Goal: Task Accomplishment & Management: Manage account settings

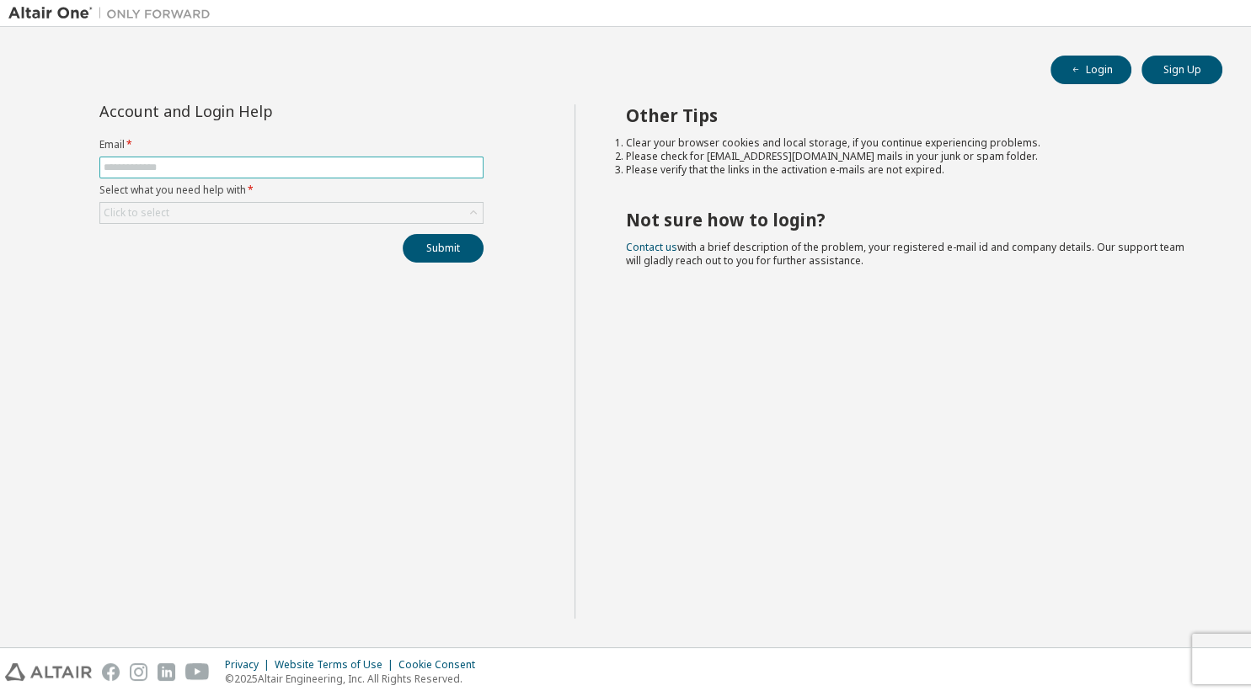
click at [253, 162] on input "text" at bounding box center [292, 167] width 376 height 13
type input "**********"
click at [476, 206] on icon at bounding box center [473, 213] width 17 height 17
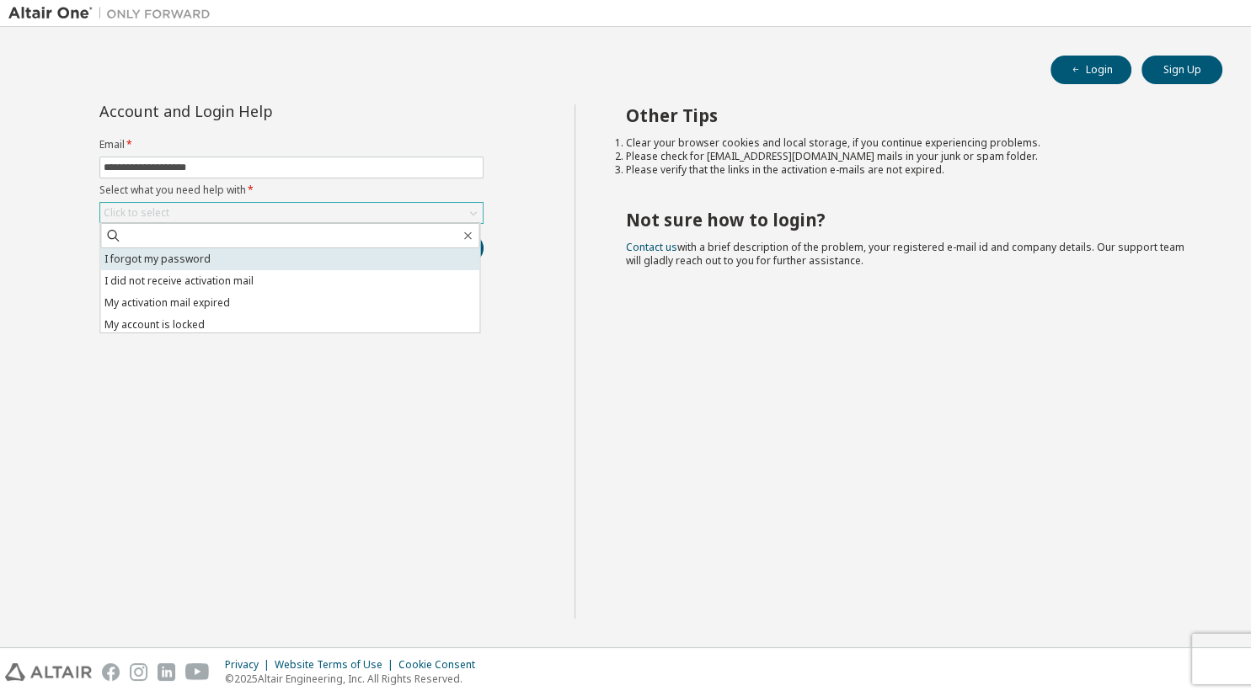
click at [387, 262] on li "I forgot my password" at bounding box center [289, 259] width 379 height 22
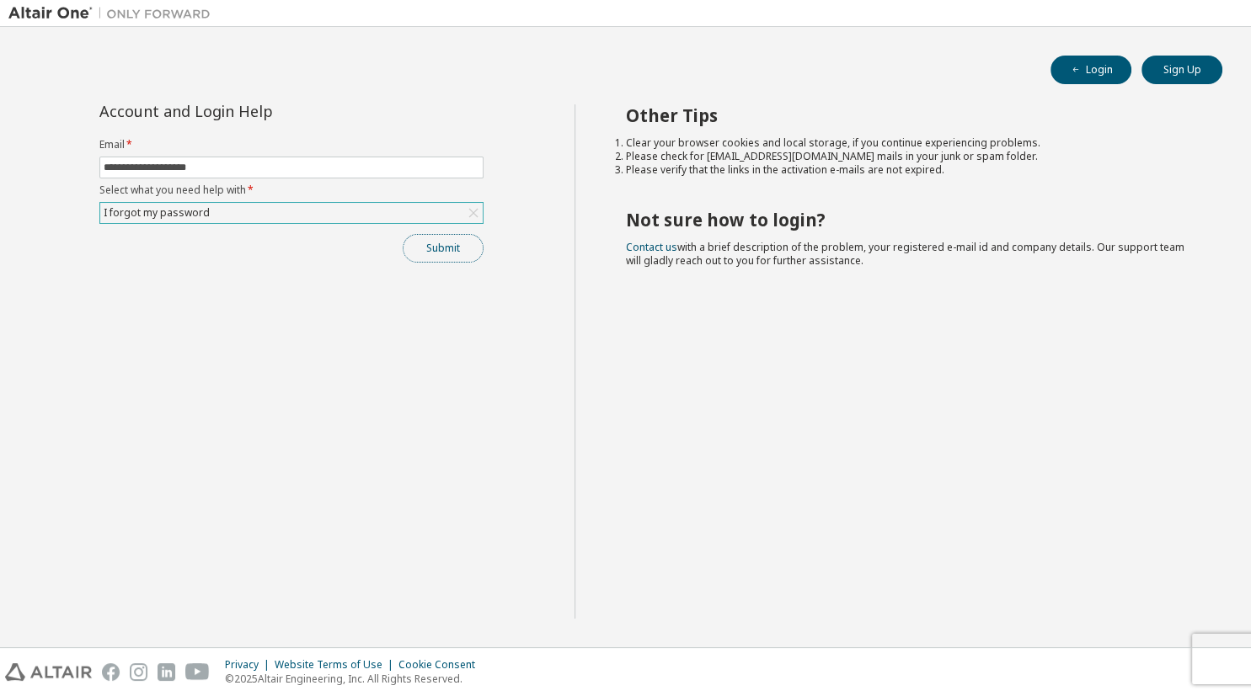
click at [435, 256] on button "Submit" at bounding box center [443, 248] width 81 height 29
click at [456, 251] on button "Submit" at bounding box center [443, 248] width 81 height 29
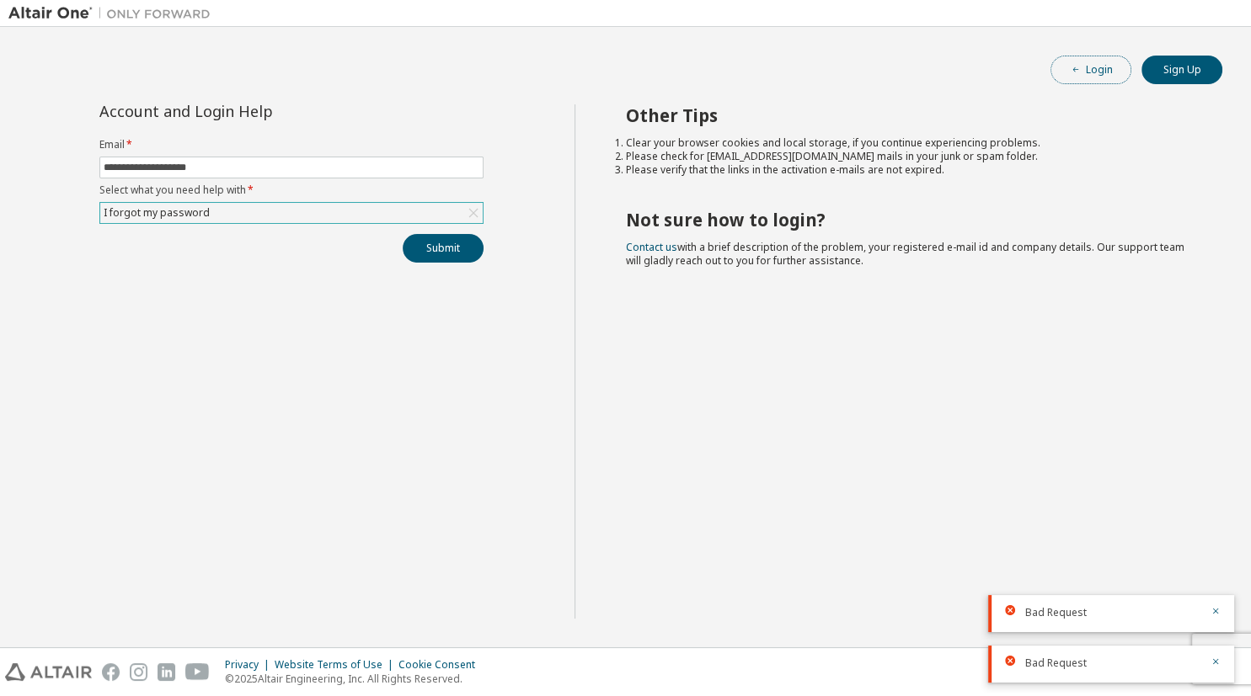
click at [1108, 68] on button "Login" at bounding box center [1090, 70] width 81 height 29
